Goal: Information Seeking & Learning: Learn about a topic

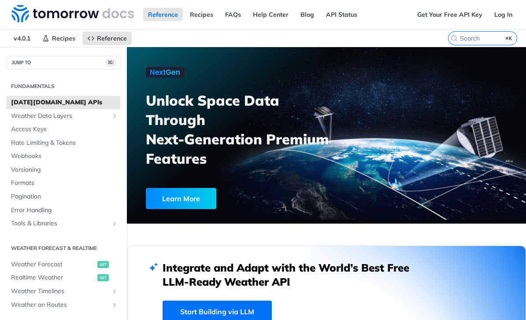
click at [457, 20] on link "Get Your Free API Key" at bounding box center [449, 14] width 75 height 13
click at [458, 18] on link "Get Your Free API Key" at bounding box center [449, 14] width 75 height 13
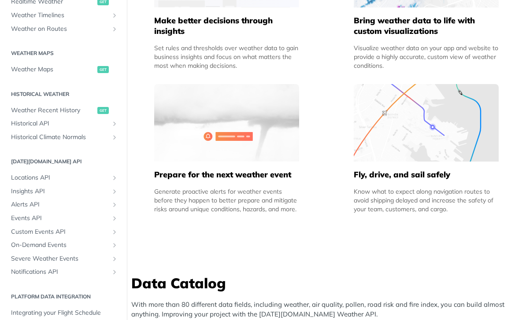
scroll to position [660, 0]
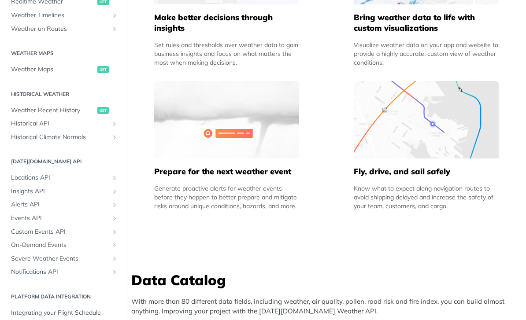
click at [26, 241] on span "On-Demand Events" at bounding box center [60, 245] width 98 height 9
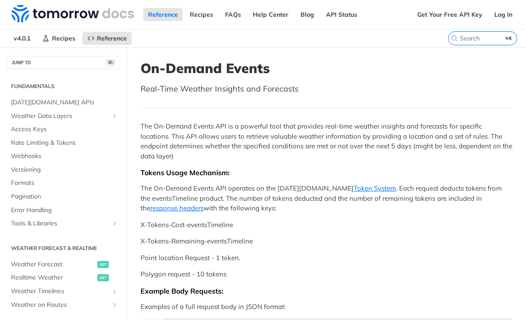
click at [15, 102] on span "[DATE][DOMAIN_NAME] APIs" at bounding box center [64, 102] width 107 height 9
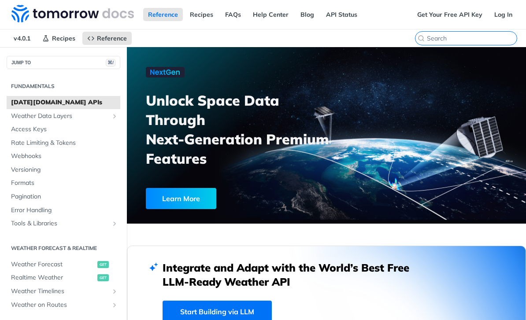
click at [480, 41] on input "⌘K" at bounding box center [472, 38] width 90 height 8
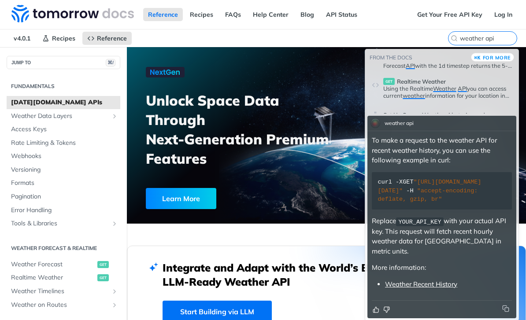
scroll to position [3, 0]
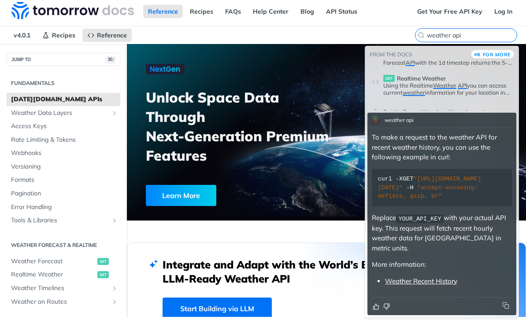
type input "weather api"
click at [506, 82] on header "get Realtime Weather" at bounding box center [447, 78] width 129 height 7
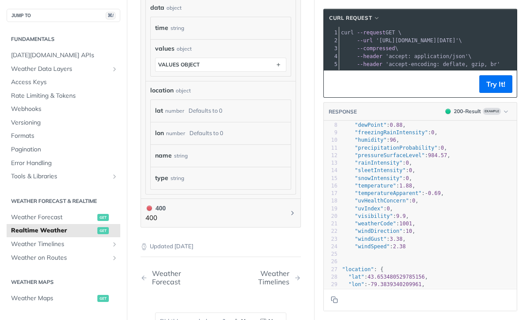
scroll to position [55, 8]
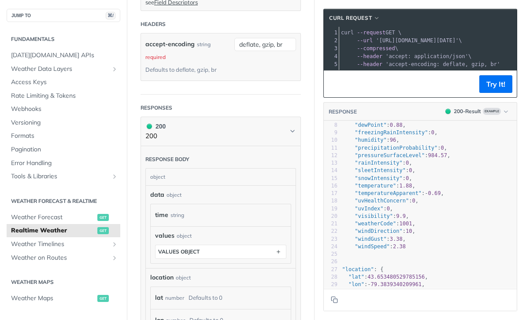
click at [506, 240] on pre ""windGust" : 3.38 ," at bounding box center [450, 239] width 232 height 7
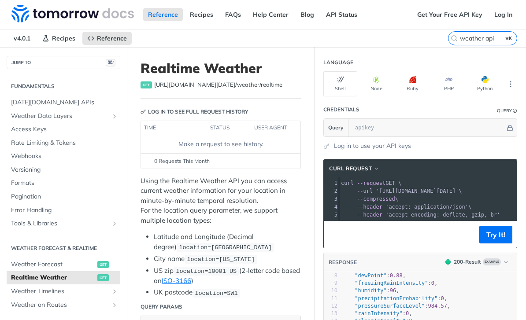
scroll to position [28, 0]
